Goal: Understand process/instructions

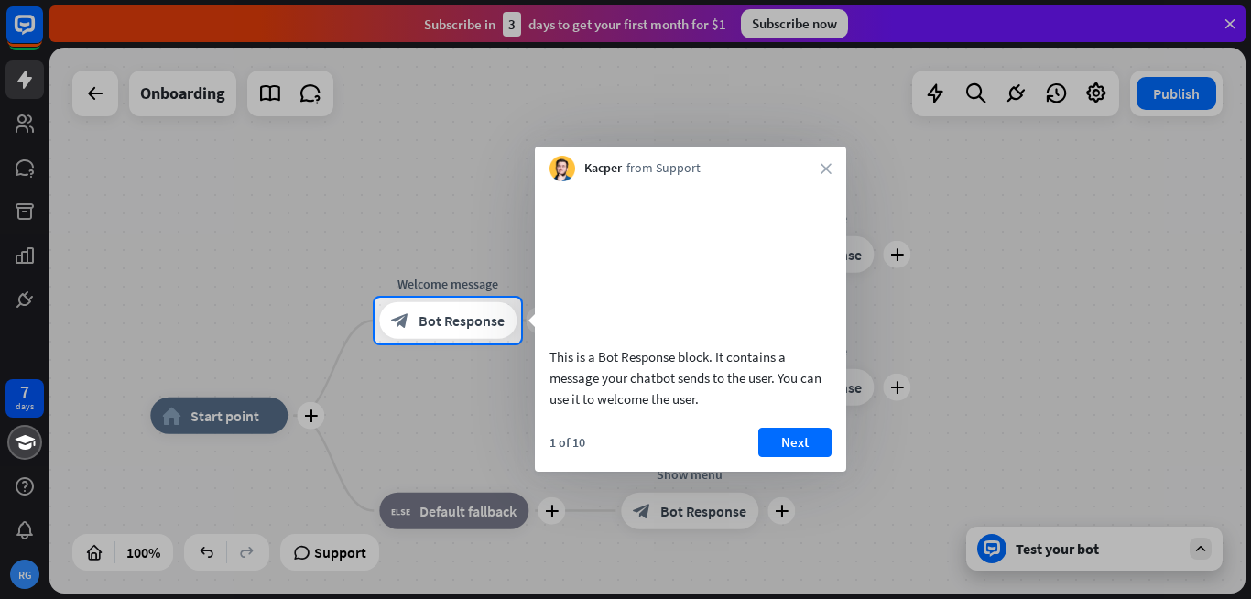
click at [832, 170] on div "Kacper from Support close" at bounding box center [690, 164] width 311 height 35
click at [821, 170] on icon "close" at bounding box center [826, 168] width 11 height 11
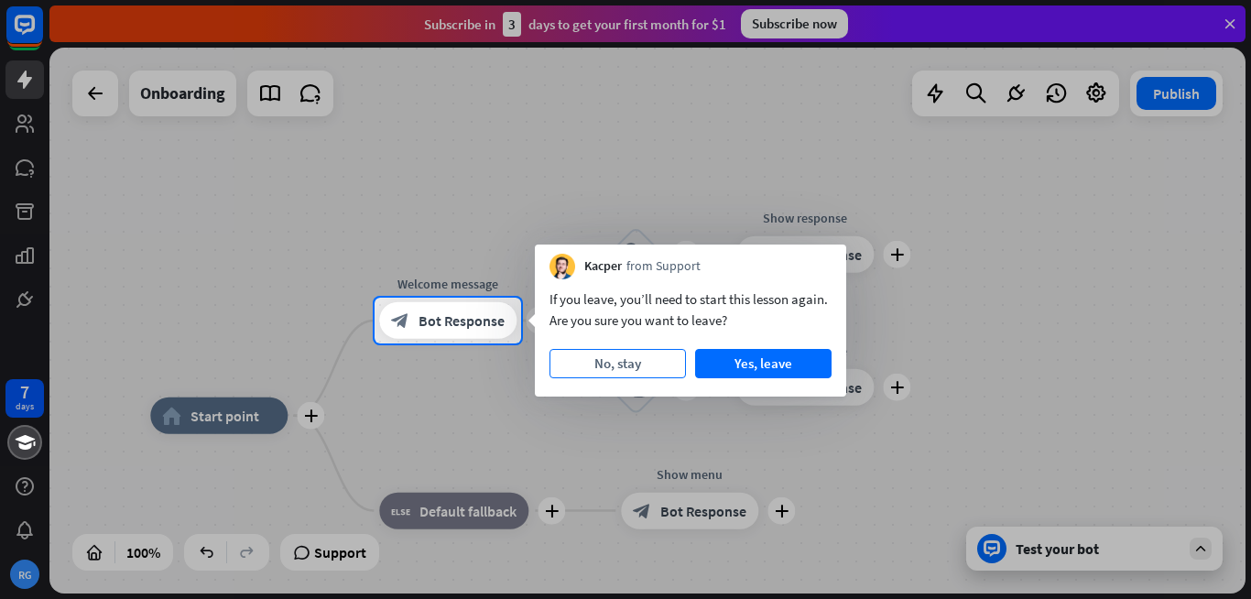
click at [622, 375] on button "No, stay" at bounding box center [617, 363] width 136 height 29
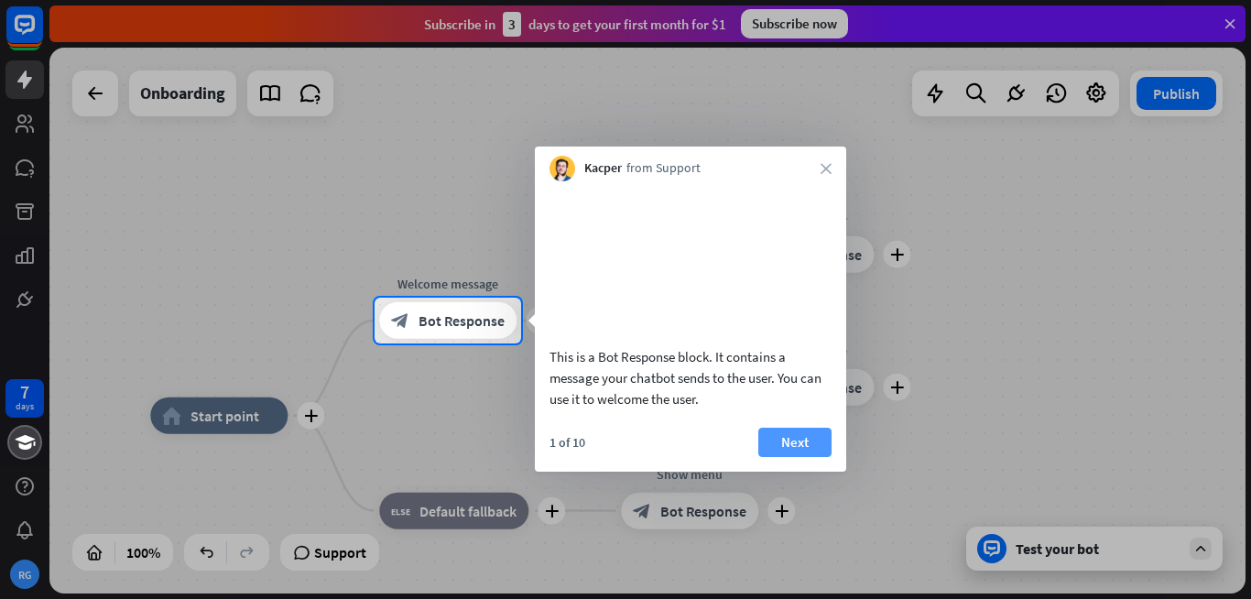
click at [794, 457] on button "Next" at bounding box center [794, 442] width 73 height 29
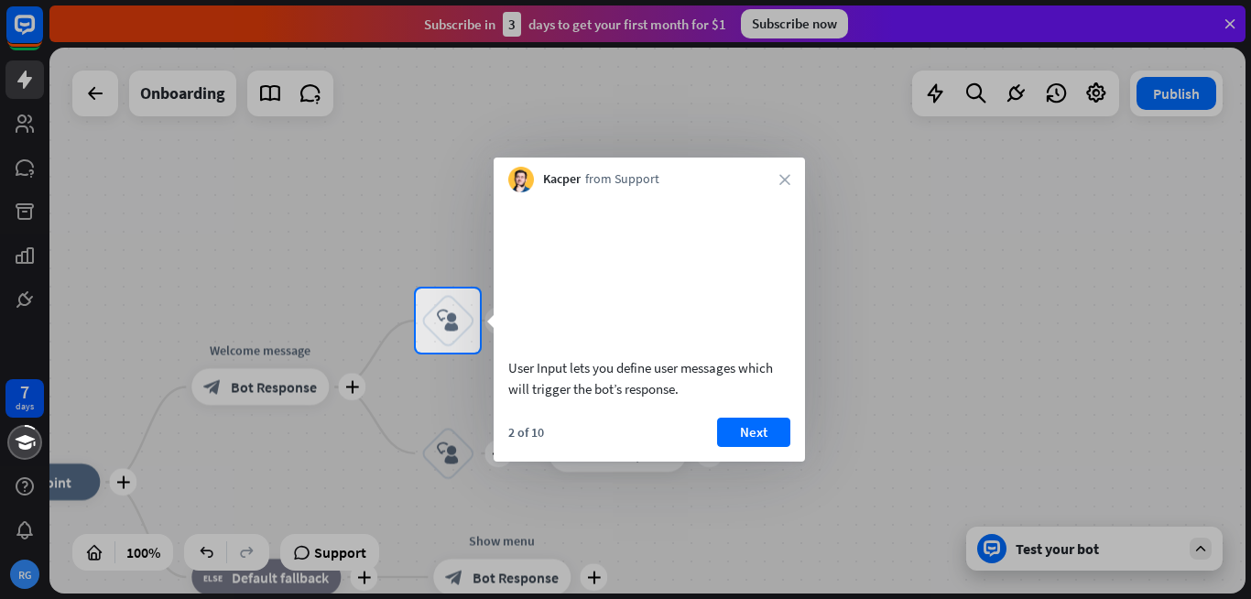
click at [781, 172] on div "Kacper from Support close" at bounding box center [649, 175] width 311 height 35
click at [787, 176] on icon "close" at bounding box center [784, 179] width 11 height 11
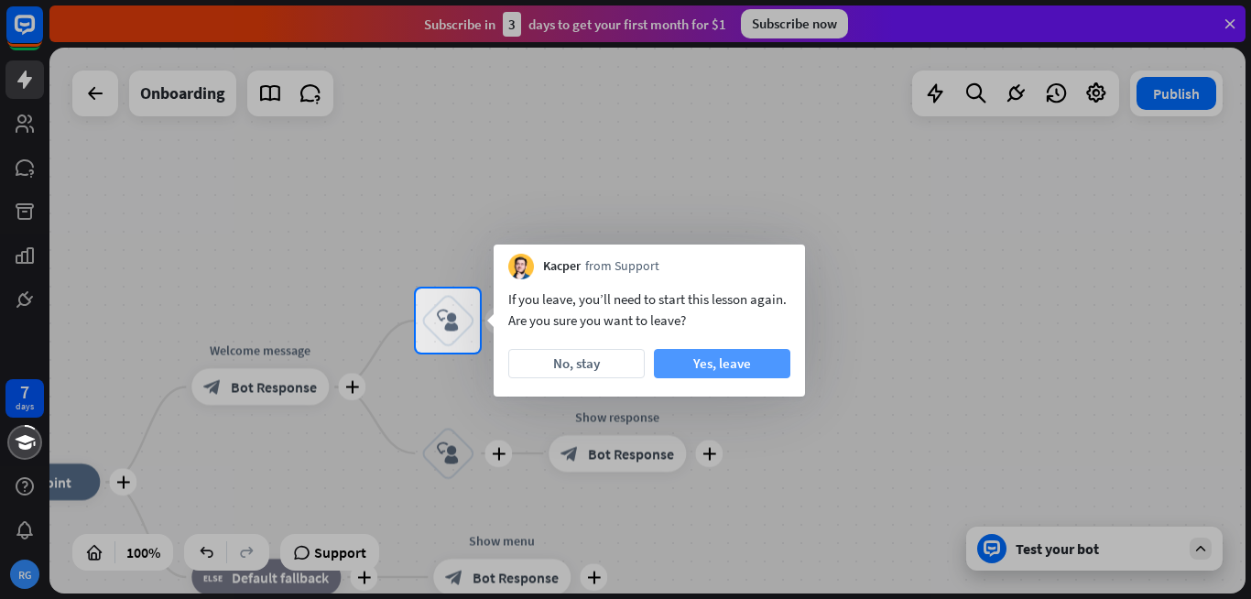
click at [694, 369] on button "Yes, leave" at bounding box center [722, 363] width 136 height 29
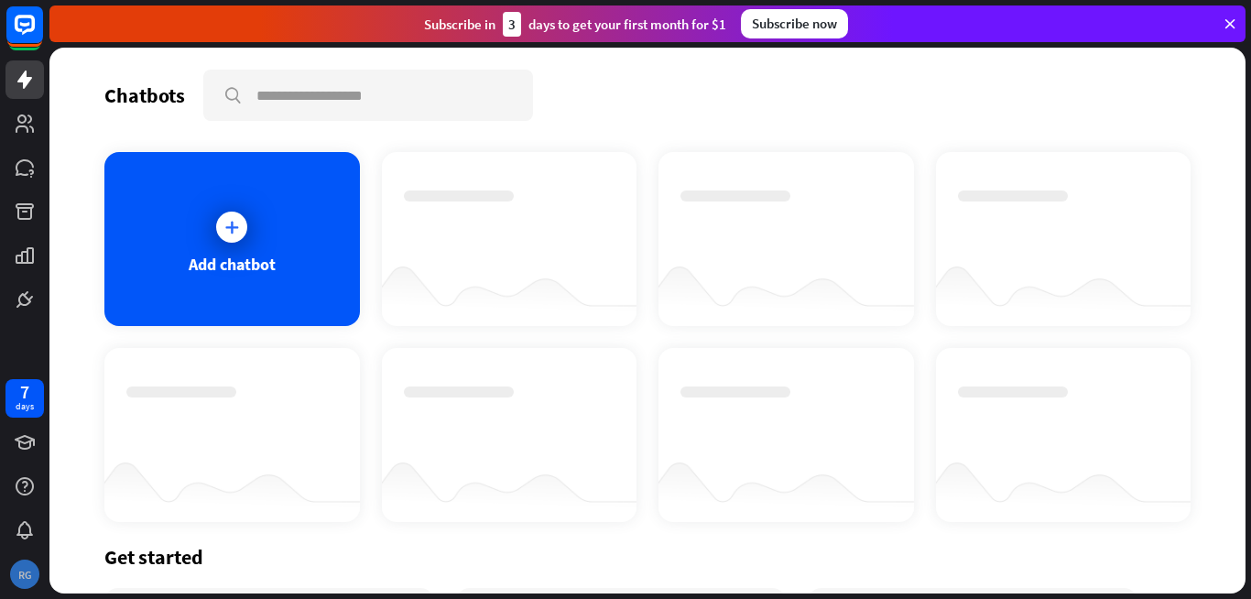
click at [31, 584] on div "RG" at bounding box center [24, 574] width 29 height 29
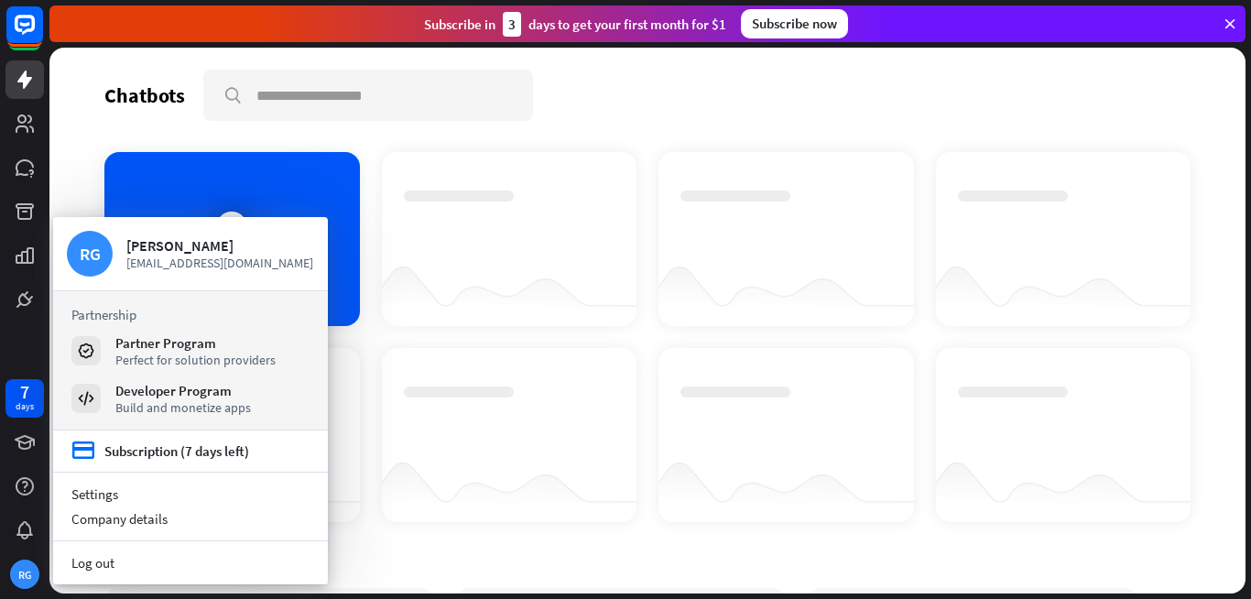
click at [586, 418] on div at bounding box center [510, 418] width 212 height 64
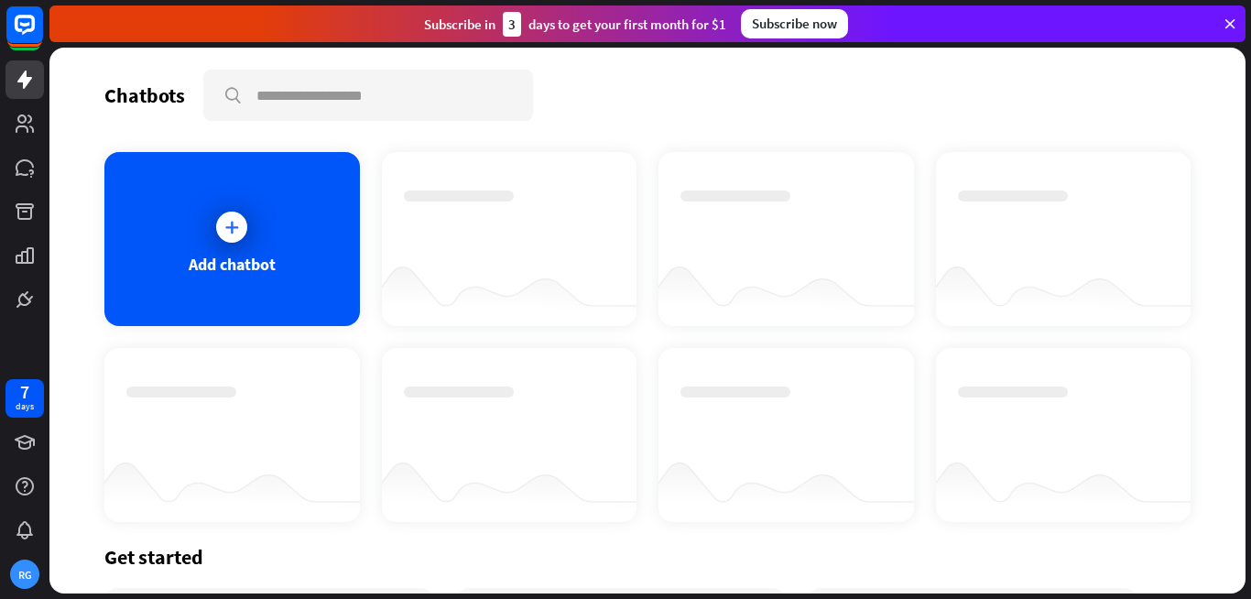
click at [701, 17] on div "Subscribe [DATE] to get your first month for $1" at bounding box center [575, 24] width 302 height 25
click at [937, 199] on div at bounding box center [1063, 239] width 255 height 174
click at [1231, 24] on icon at bounding box center [1230, 24] width 16 height 16
